Goal: Transaction & Acquisition: Book appointment/travel/reservation

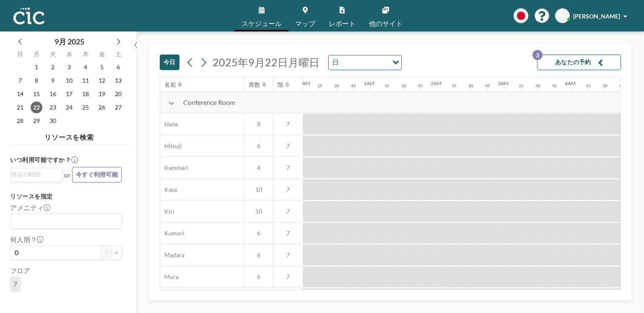
click at [309, 12] on link "マップ" at bounding box center [306, 15] width 34 height 31
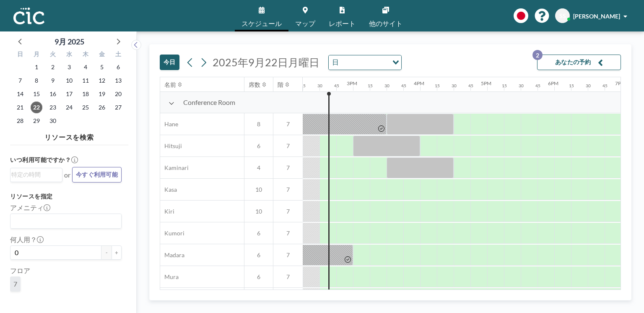
click at [302, 16] on link "マップ" at bounding box center [306, 15] width 34 height 31
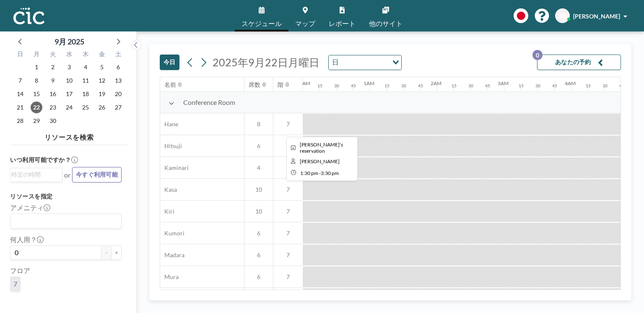
scroll to position [0, 956]
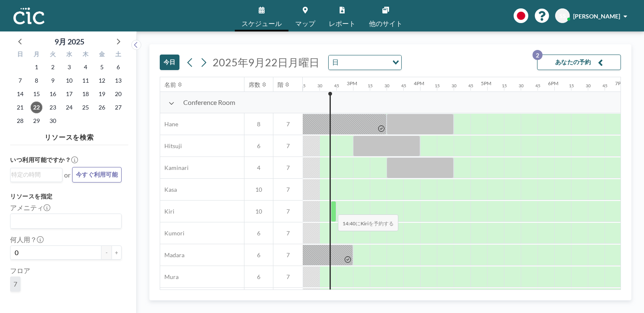
click at [331, 209] on div at bounding box center [333, 211] width 5 height 21
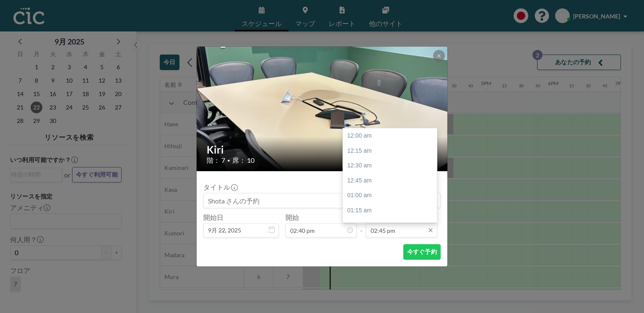
scroll to position [881, 0]
click at [389, 151] on div "03:00 pm" at bounding box center [391, 150] width 96 height 15
type input "03:00 pm"
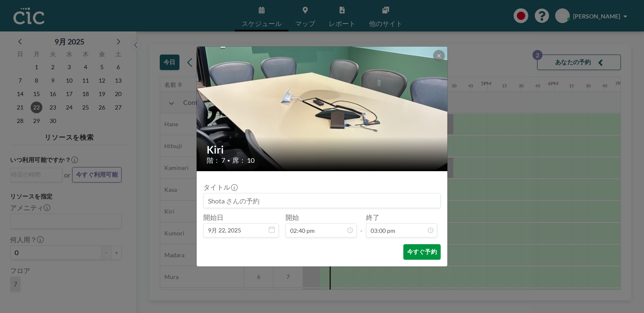
click at [414, 250] on button "今すぐ予約" at bounding box center [421, 252] width 37 height 16
